Goal: Task Accomplishment & Management: Complete application form

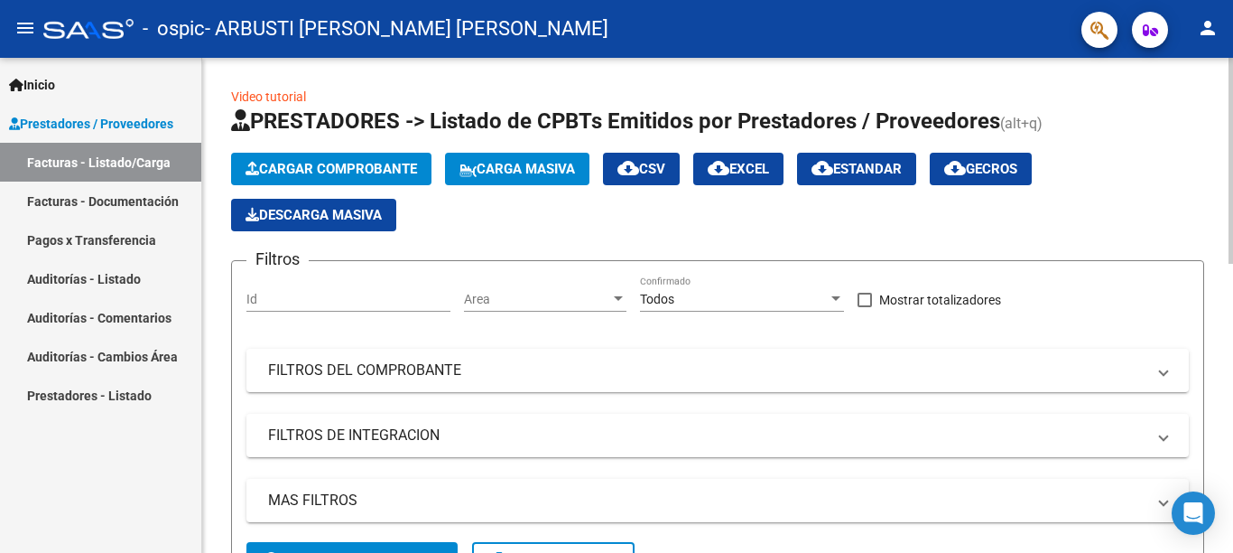
click at [340, 159] on button "Cargar Comprobante" at bounding box center [331, 169] width 200 height 33
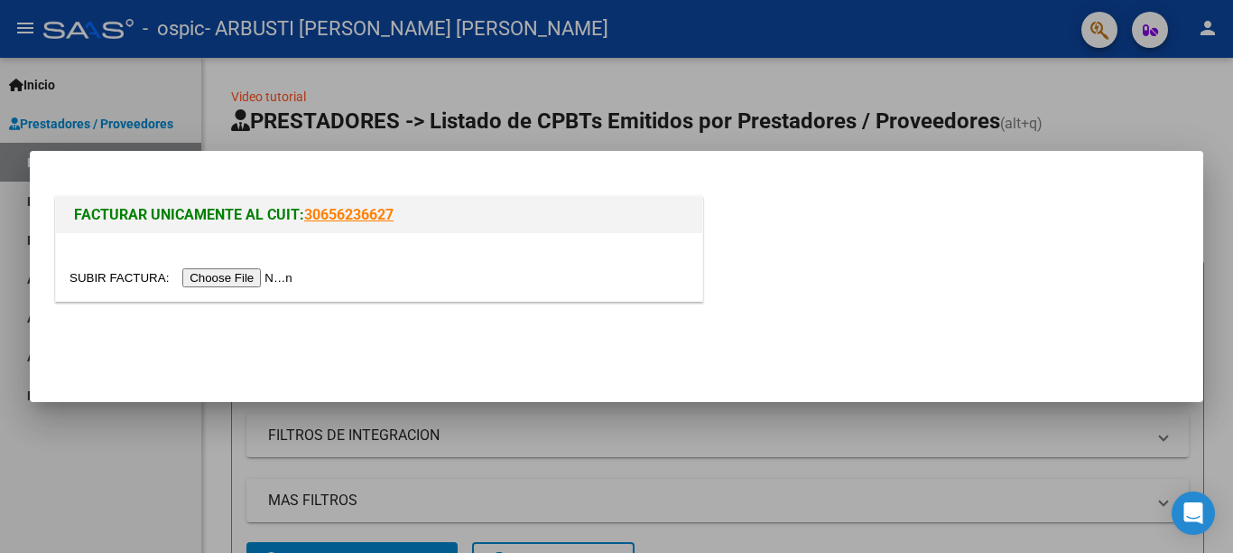
click at [237, 281] on input "file" at bounding box center [184, 277] width 228 height 19
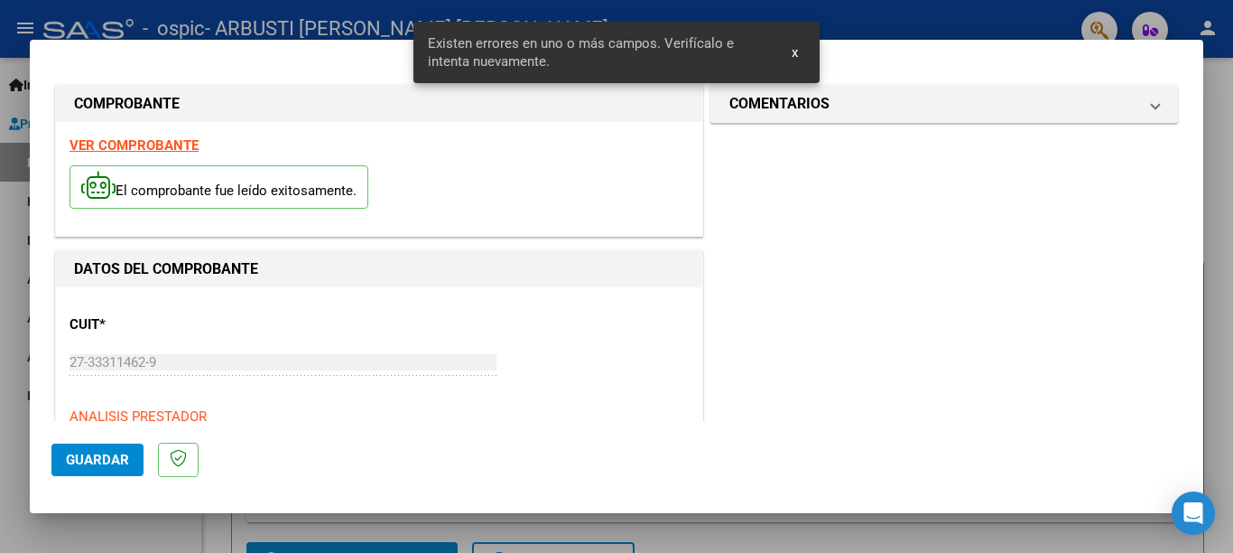
scroll to position [415, 0]
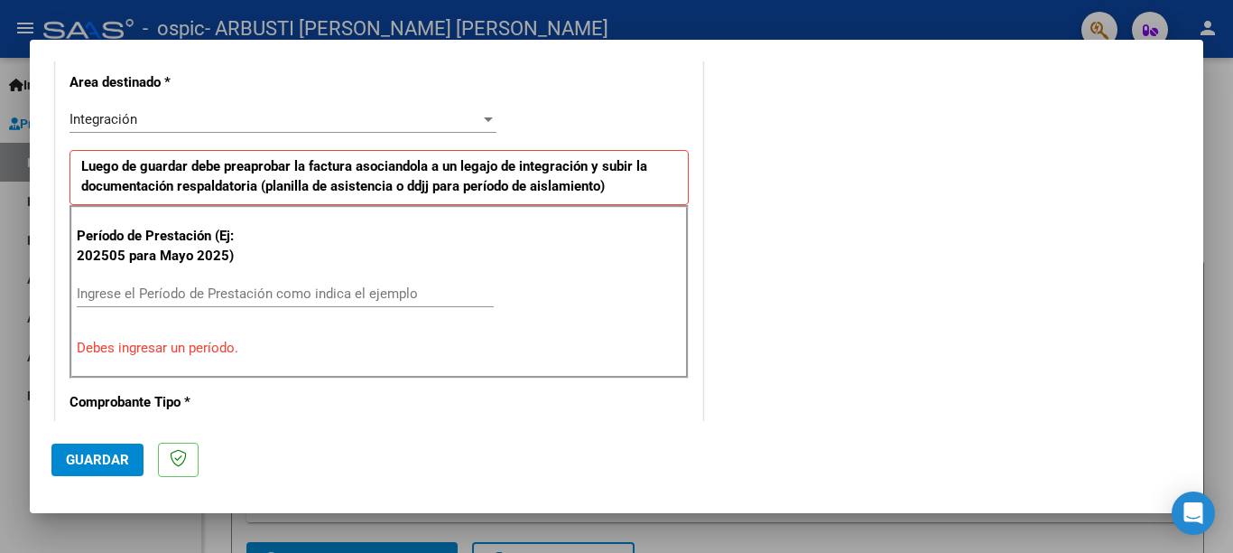
click at [120, 292] on input "Ingrese el Período de Prestación como indica el ejemplo" at bounding box center [285, 293] width 417 height 16
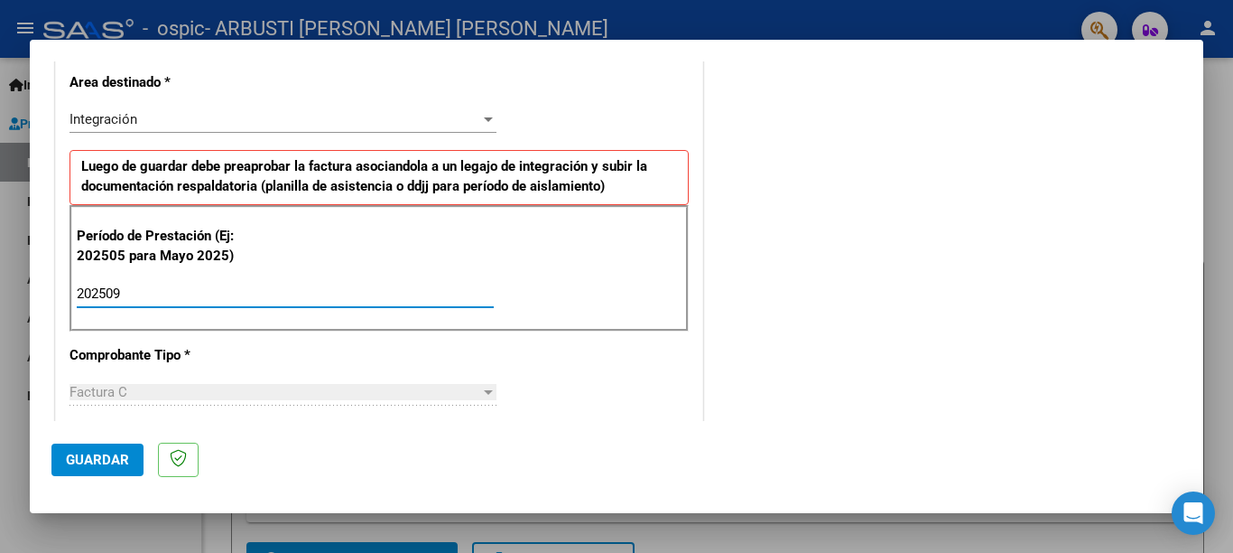
type input "202509"
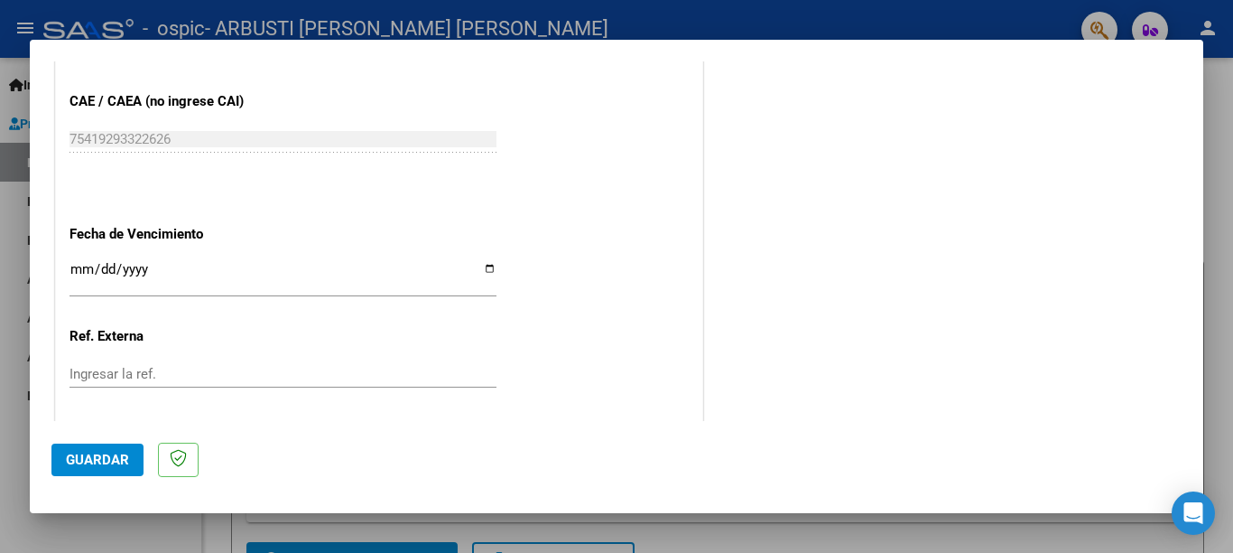
scroll to position [1174, 0]
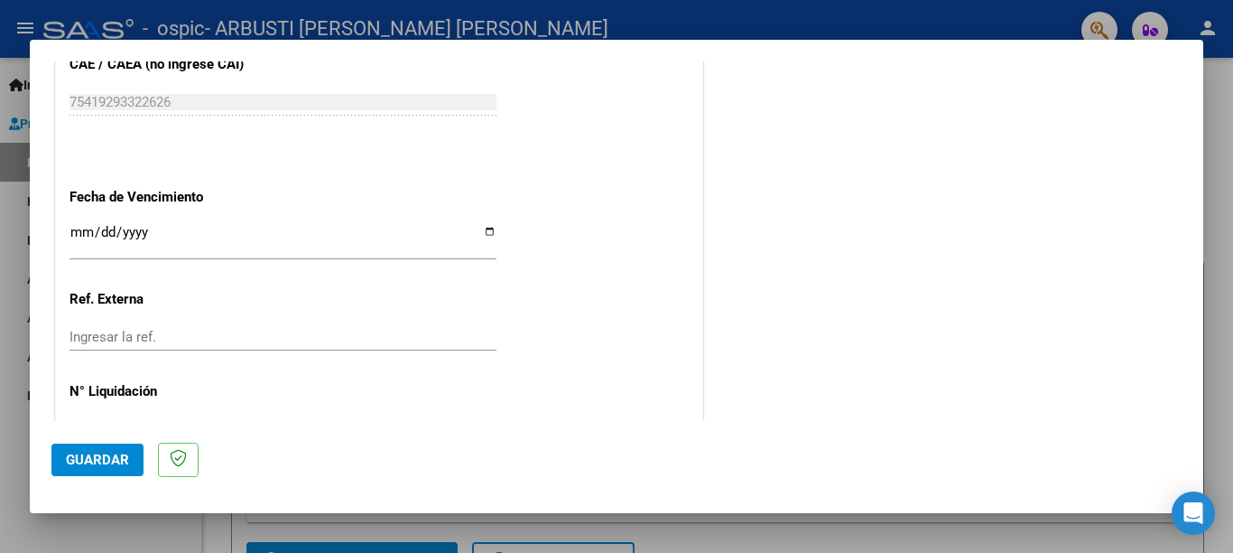
click at [484, 225] on input "Ingresar la fecha" at bounding box center [283, 239] width 427 height 29
type input "[DATE]"
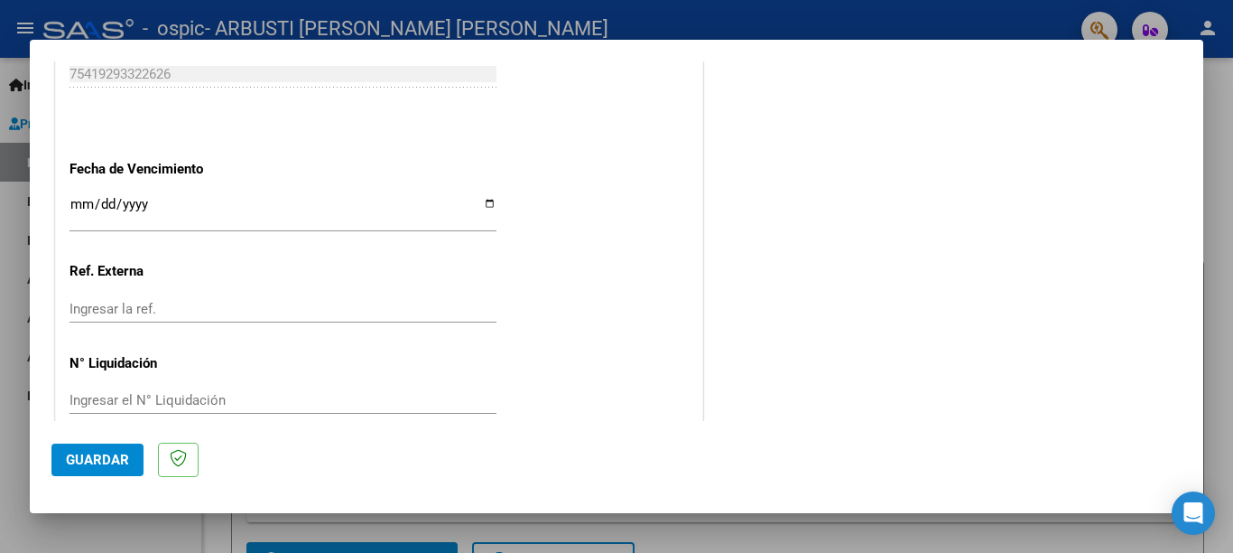
scroll to position [1207, 0]
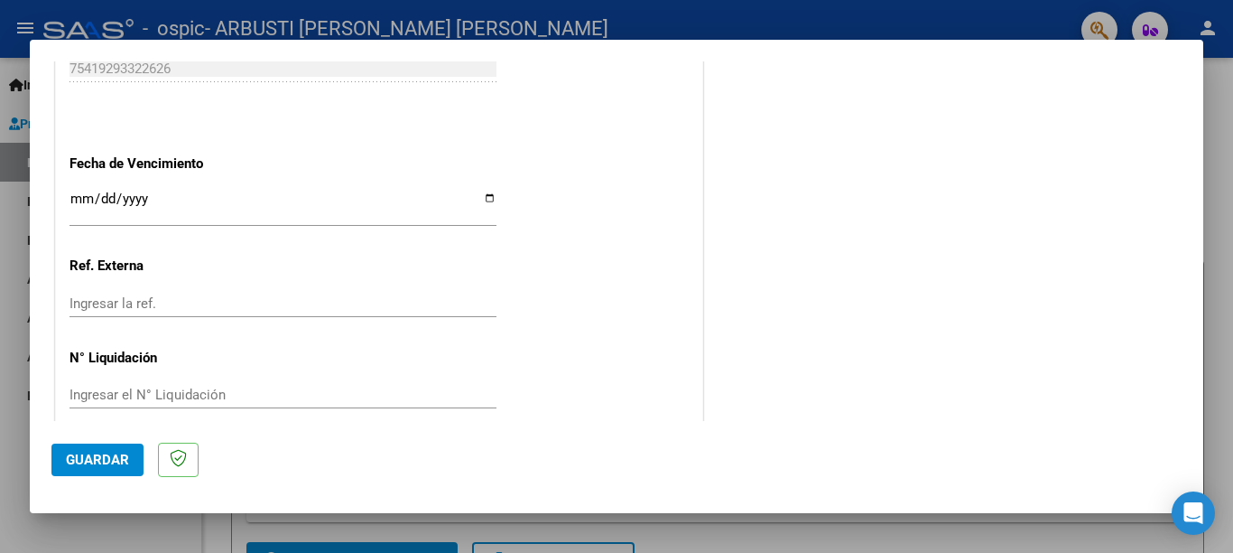
click at [102, 445] on button "Guardar" at bounding box center [97, 459] width 92 height 33
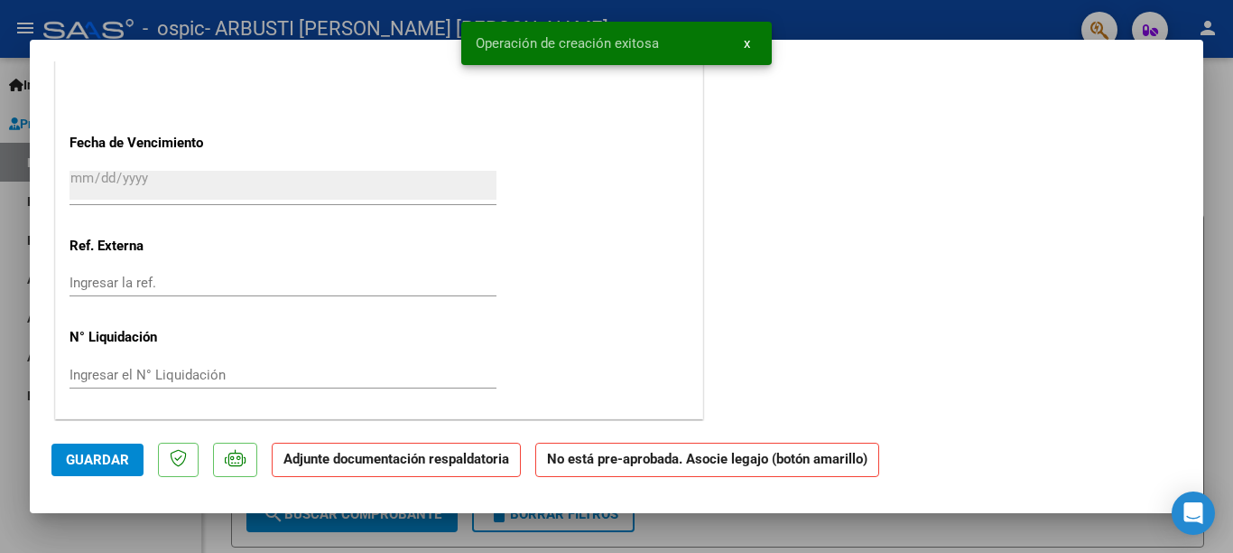
scroll to position [0, 0]
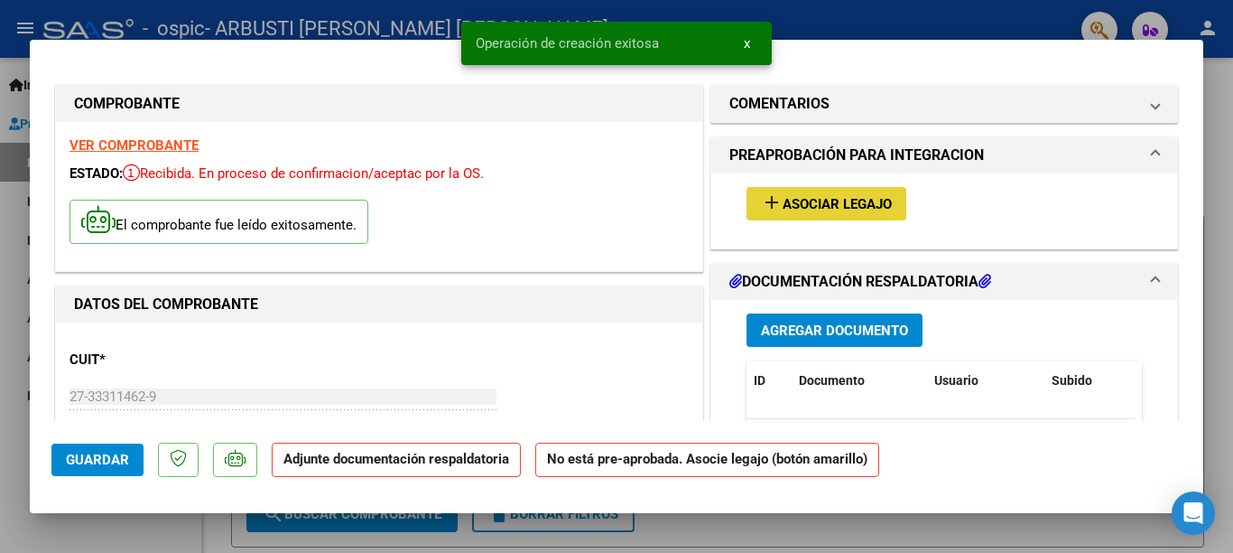
click at [804, 202] on span "Asociar Legajo" at bounding box center [837, 204] width 109 height 16
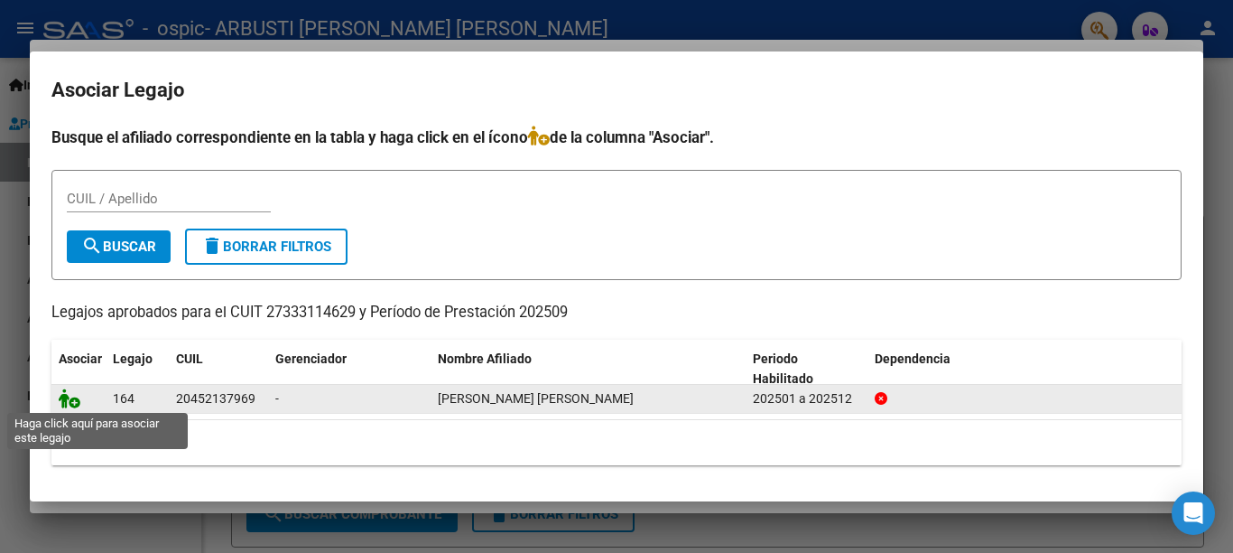
click at [68, 401] on icon at bounding box center [70, 398] width 22 height 20
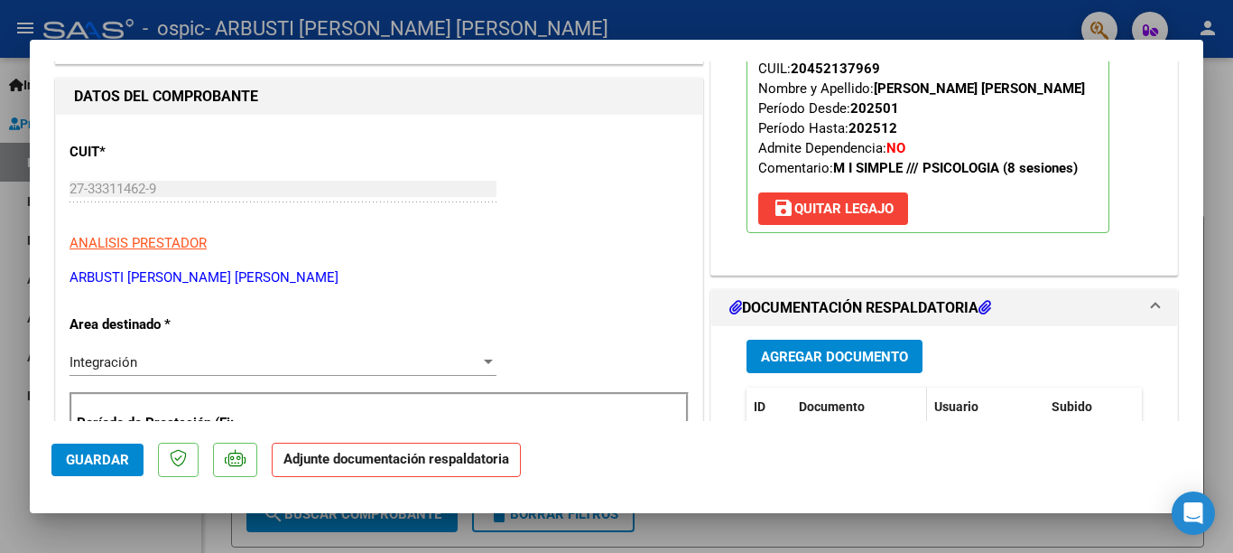
scroll to position [325, 0]
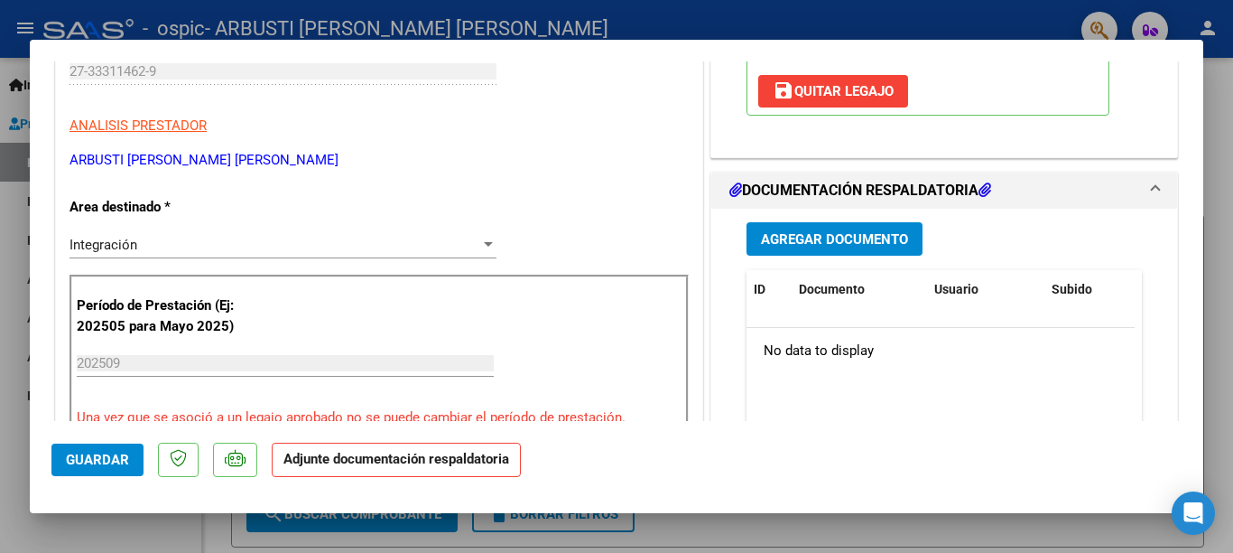
click at [777, 237] on span "Agregar Documento" at bounding box center [834, 239] width 147 height 16
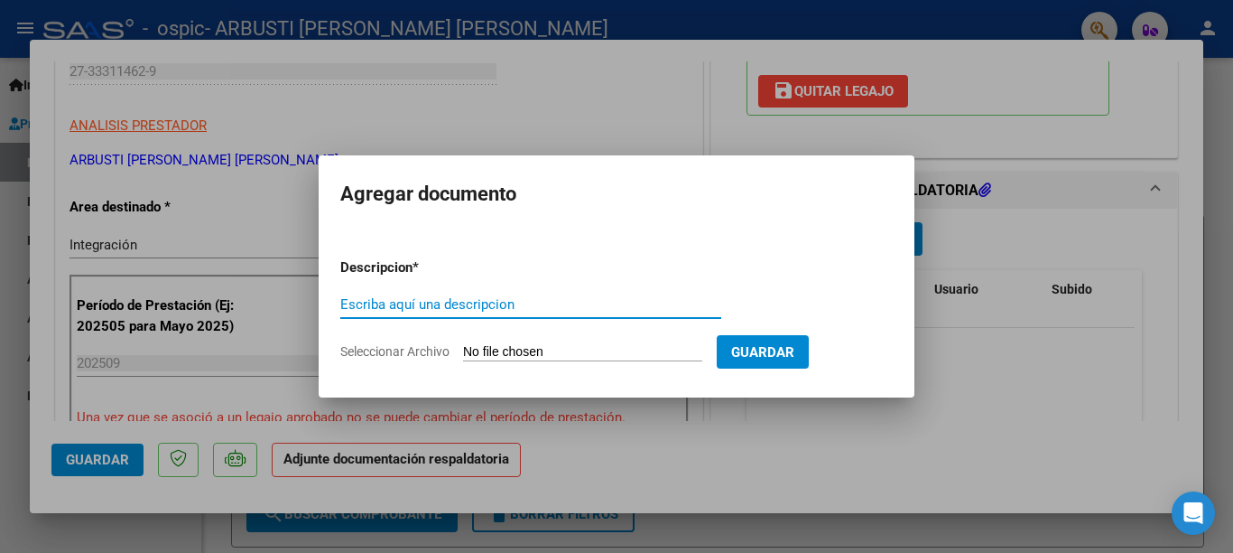
click at [506, 304] on input "Escriba aquí una descripcion" at bounding box center [530, 304] width 381 height 16
type input "PLANILLA ASISTENCIA"
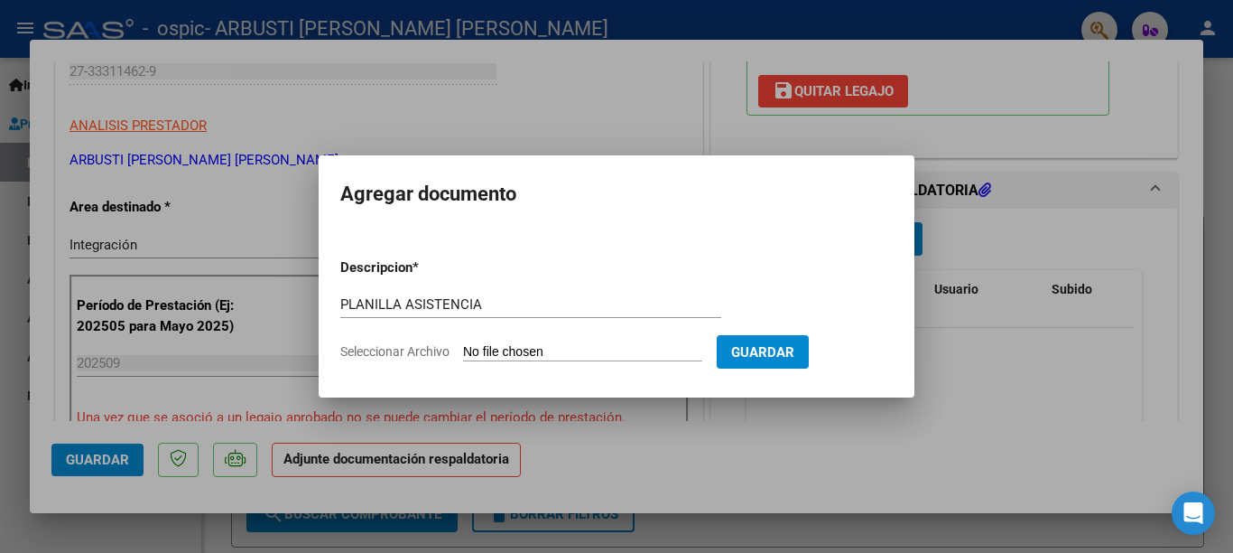
click at [401, 354] on span "Seleccionar Archivo" at bounding box center [394, 351] width 109 height 14
click at [463, 354] on input "Seleccionar Archivo" at bounding box center [582, 352] width 239 height 17
type input "C:\fakepath\img002.pdf"
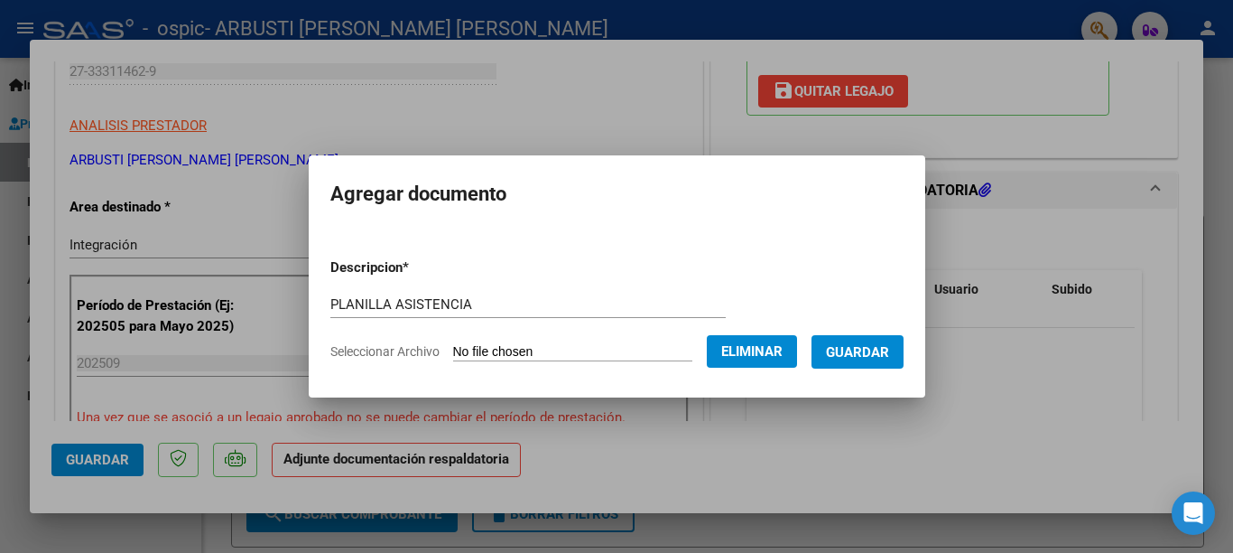
click at [846, 358] on span "Guardar" at bounding box center [857, 352] width 63 height 16
